Goal: Information Seeking & Learning: Learn about a topic

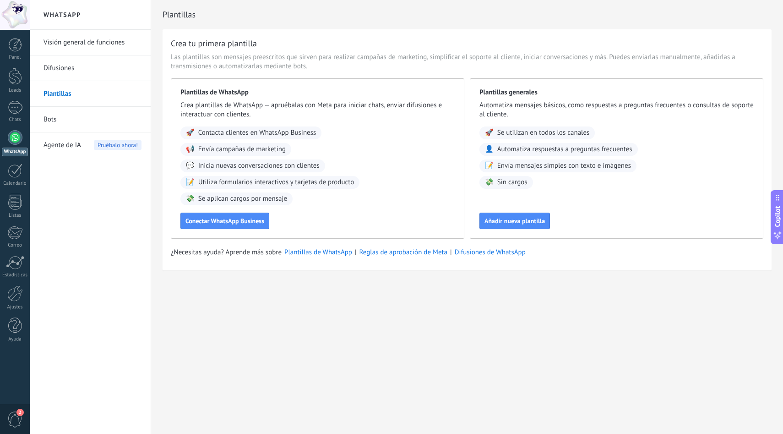
click at [299, 326] on div "WhatsApp Visión general de funciones Difusiones Plantillas Bots Agente de IA Pr…" at bounding box center [406, 217] width 753 height 434
click at [93, 45] on link "Visión general de funciones" at bounding box center [92, 43] width 98 height 26
